Goal: Information Seeking & Learning: Learn about a topic

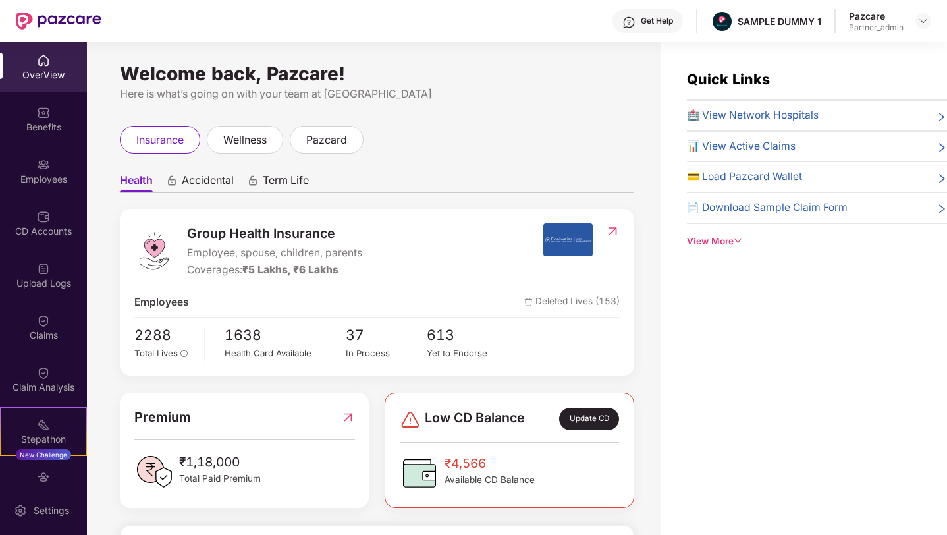
click at [195, 179] on span "Accidental" at bounding box center [208, 182] width 52 height 19
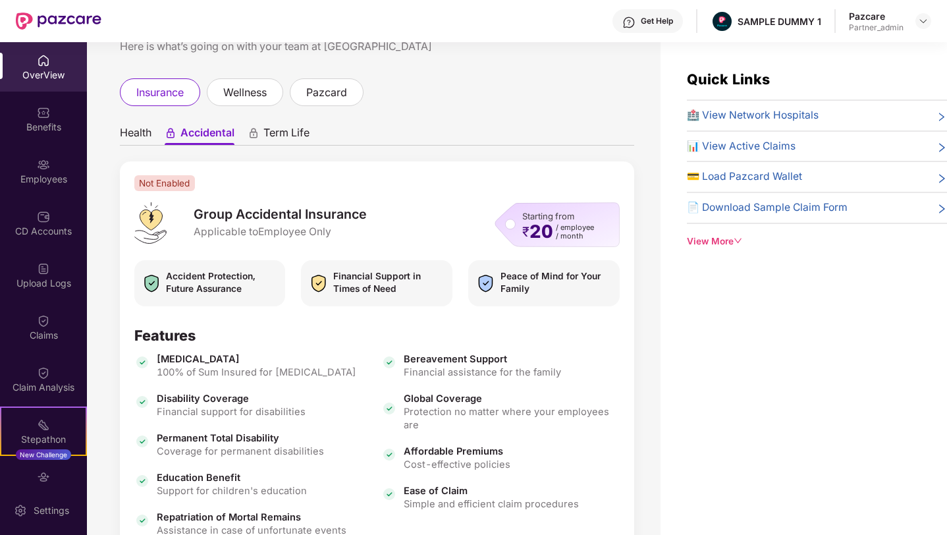
scroll to position [44, 0]
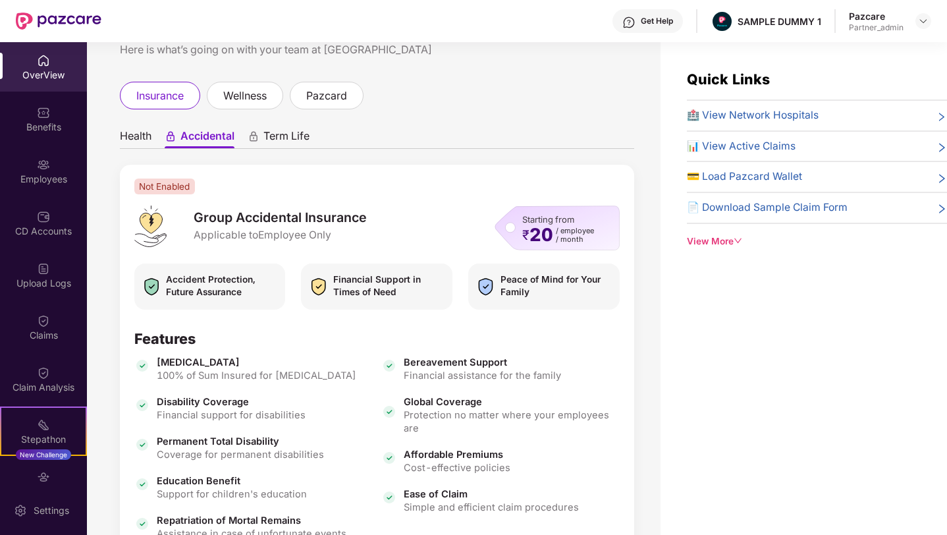
click at [507, 228] on div "Starting from ₹ 20 / employee / month" at bounding box center [557, 228] width 125 height 45
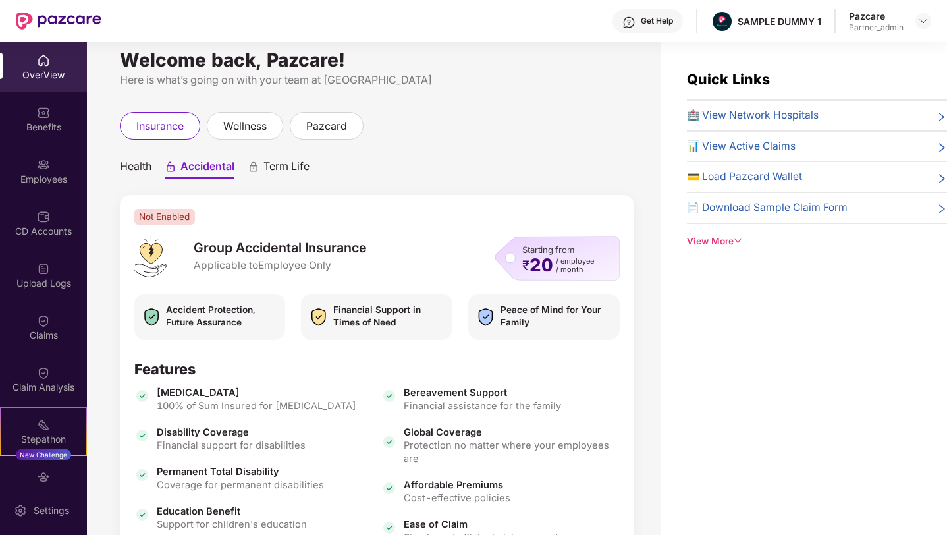
scroll to position [0, 0]
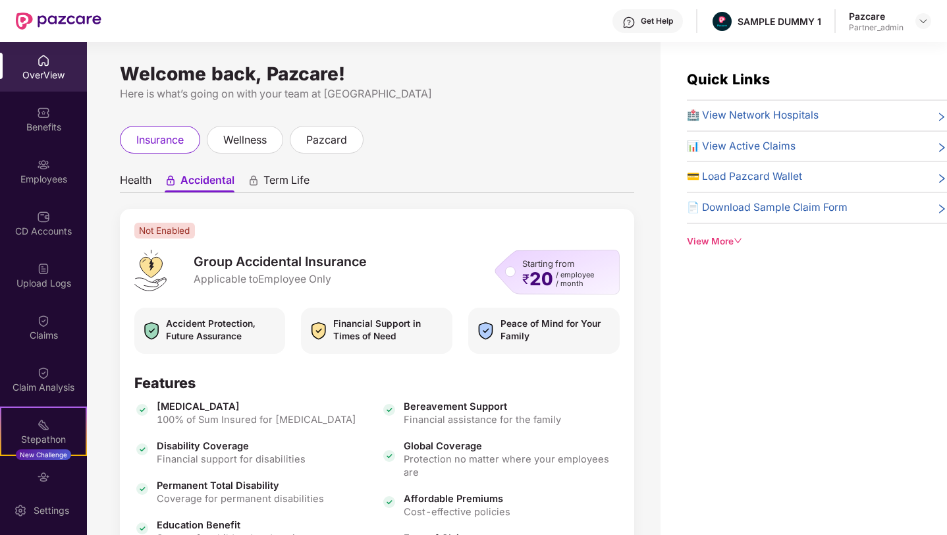
click at [292, 181] on span "Term Life" at bounding box center [287, 182] width 46 height 19
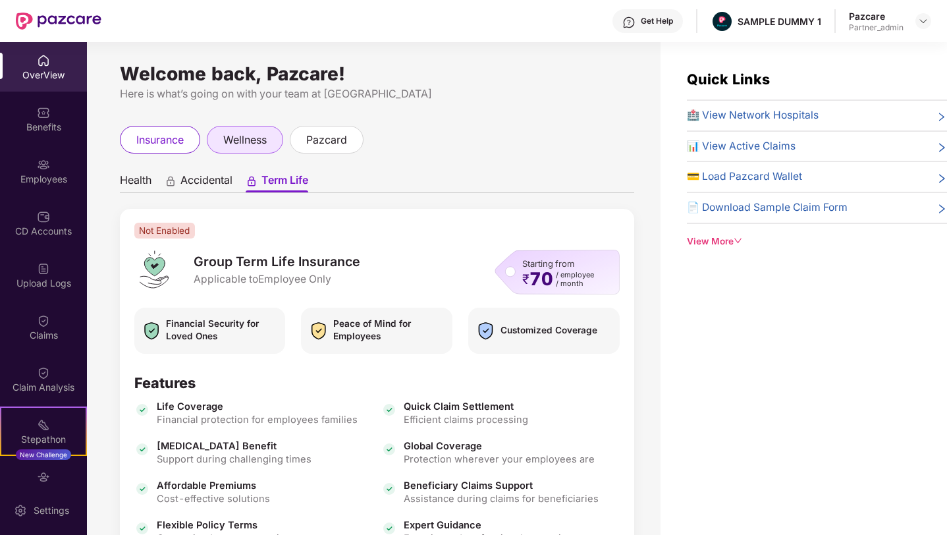
click at [250, 146] on span "wellness" at bounding box center [244, 140] width 43 height 16
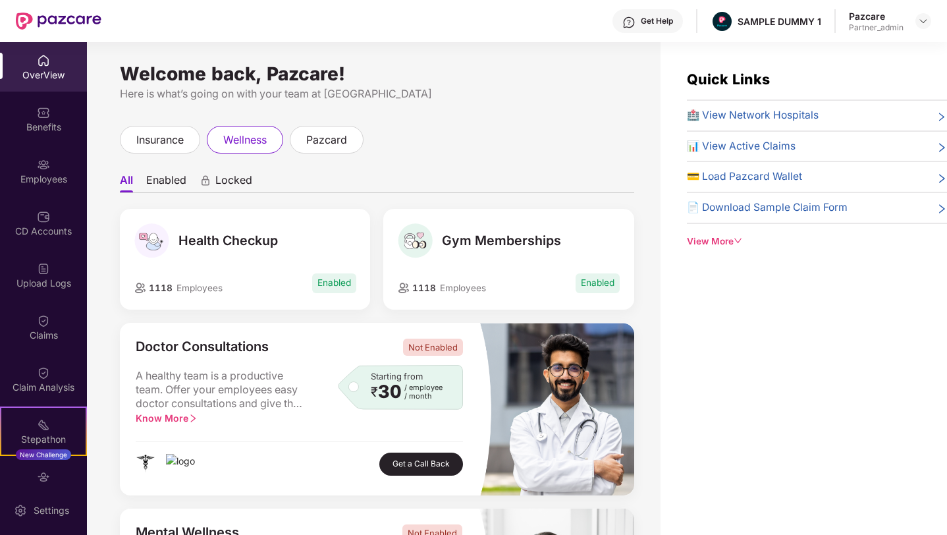
click at [171, 182] on li "Enabled" at bounding box center [166, 182] width 40 height 19
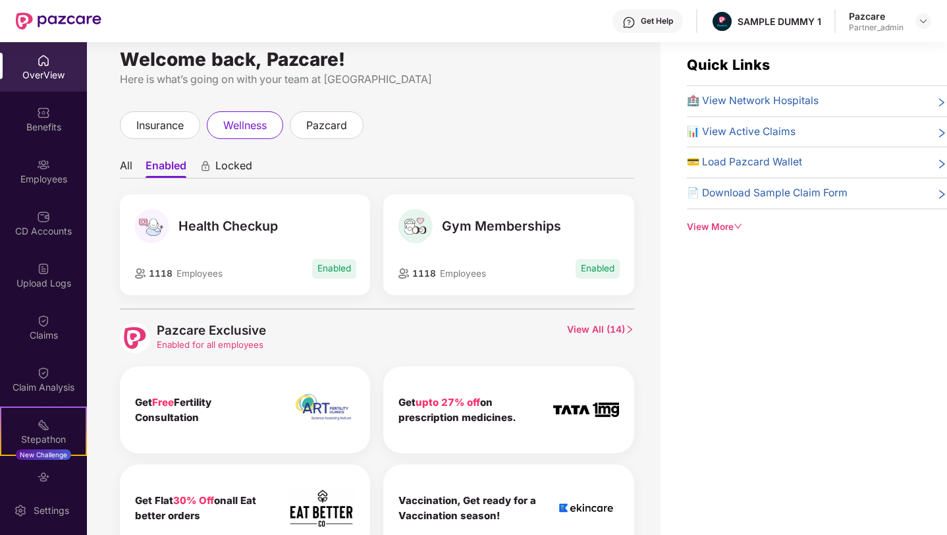
click at [224, 169] on span "Locked" at bounding box center [233, 168] width 37 height 19
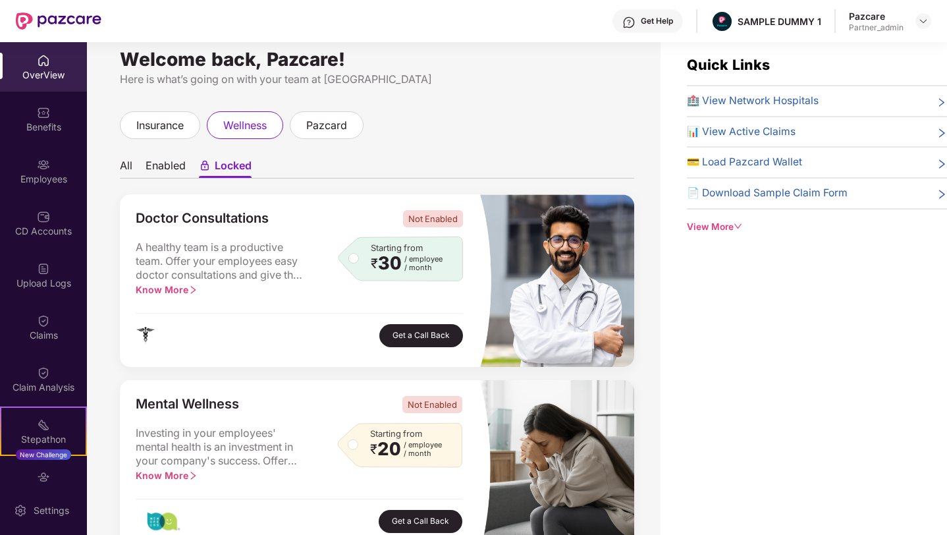
scroll to position [69, 0]
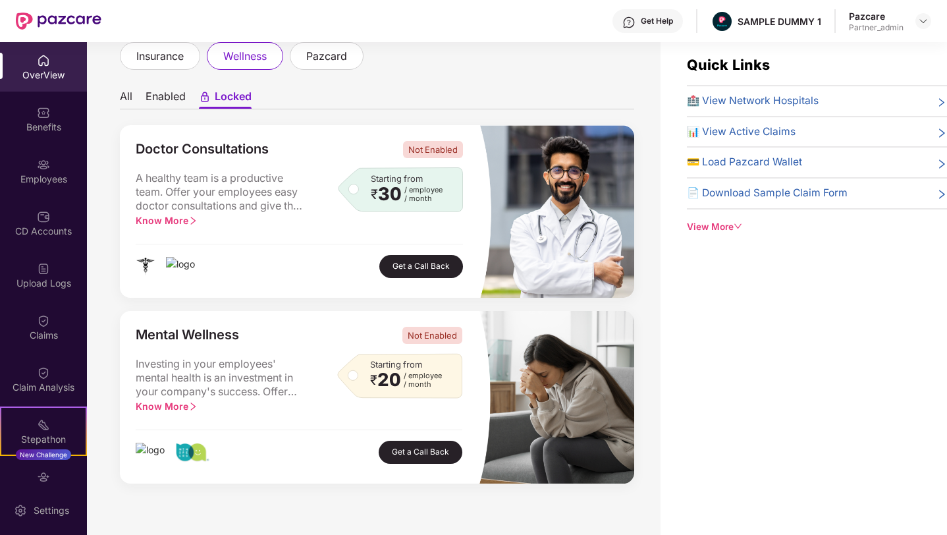
click at [401, 269] on button "Get a Call Back" at bounding box center [421, 266] width 84 height 23
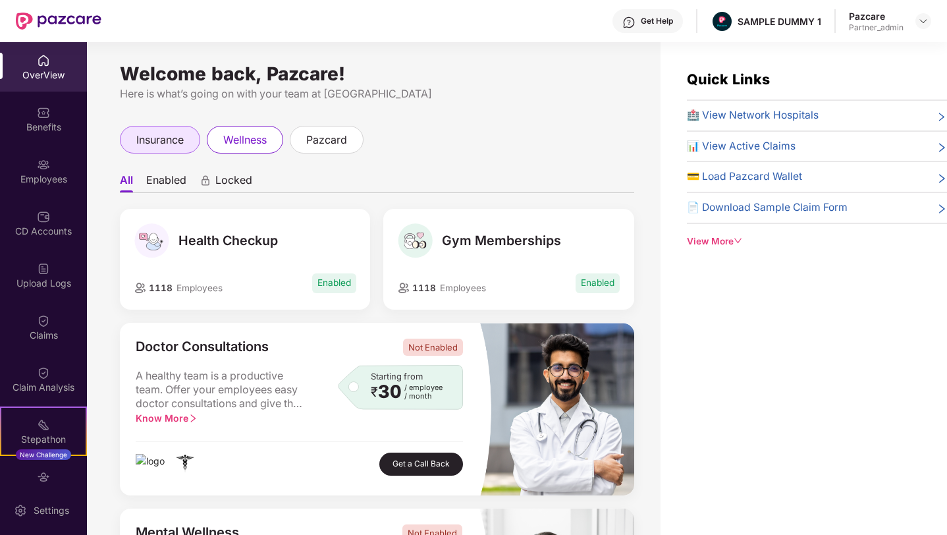
click at [142, 146] on span "insurance" at bounding box center [159, 140] width 47 height 16
